Goal: Task Accomplishment & Management: Use online tool/utility

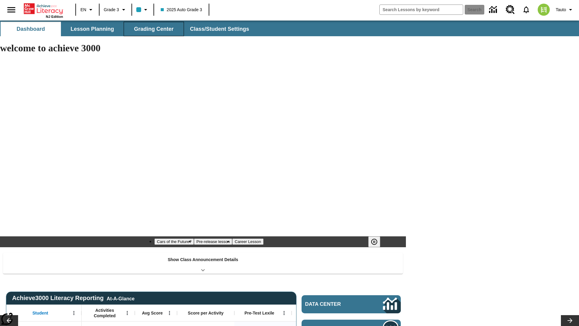
click at [154, 29] on span "Grading Center" at bounding box center [154, 29] width 40 height 7
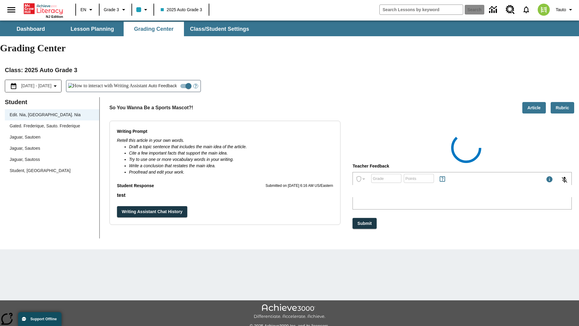
click at [52, 134] on div "Jaguar, Sautoen" at bounding box center [52, 137] width 85 height 6
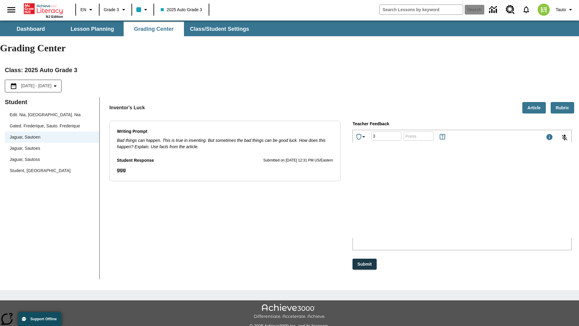
type input "3"
type input "10"
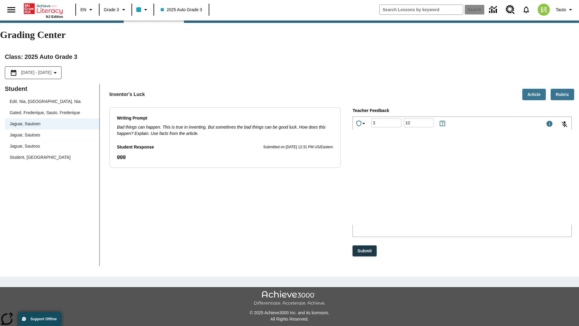
click at [441, 186] on p "Type your response here." at bounding box center [398, 184] width 86 height 5
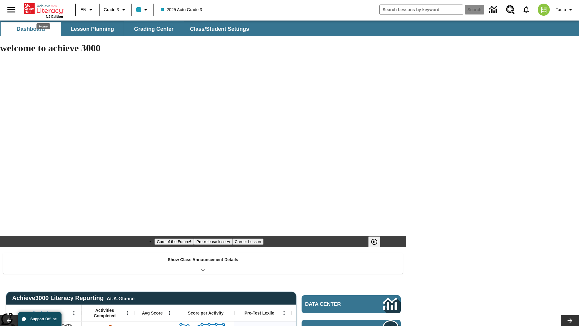
click at [154, 29] on span "Grading Center" at bounding box center [154, 29] width 40 height 7
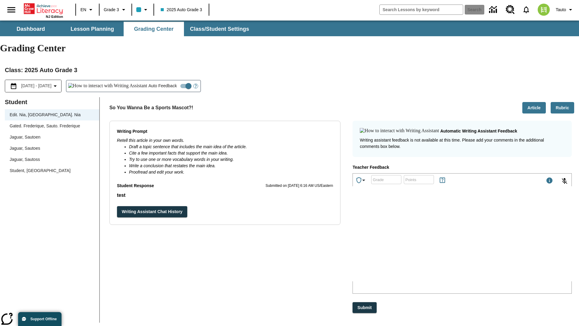
click at [52, 134] on div "Jaguar, Sautoen" at bounding box center [52, 137] width 85 height 6
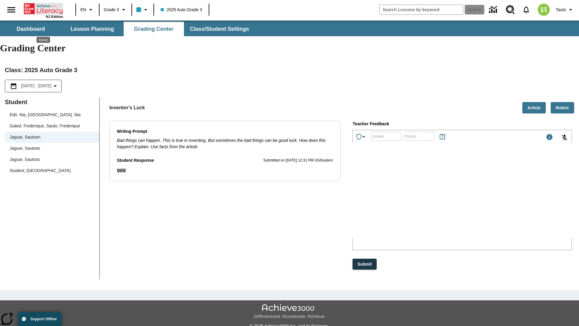
scroll to position [14, 0]
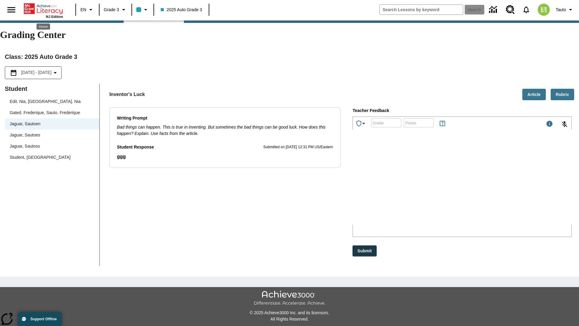
click at [441, 186] on p "mEiGf" at bounding box center [398, 184] width 86 height 5
click at [441, 186] on p "IDOjMT" at bounding box center [398, 184] width 86 height 5
